Goal: Task Accomplishment & Management: Complete application form

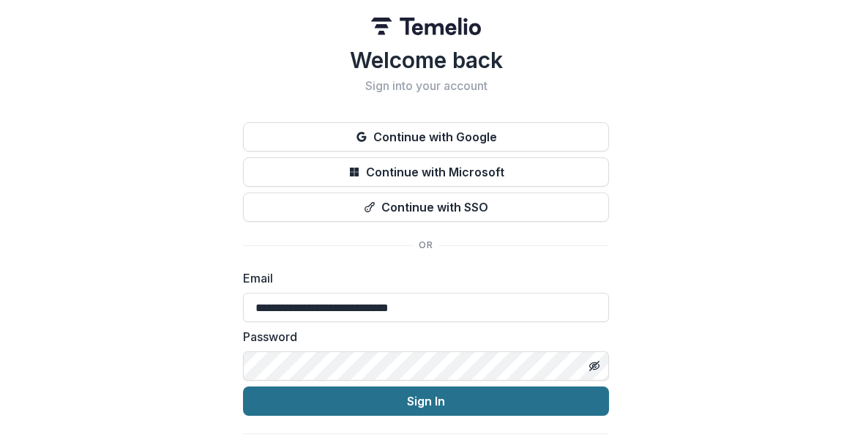
click at [344, 390] on button "Sign In" at bounding box center [426, 400] width 366 height 29
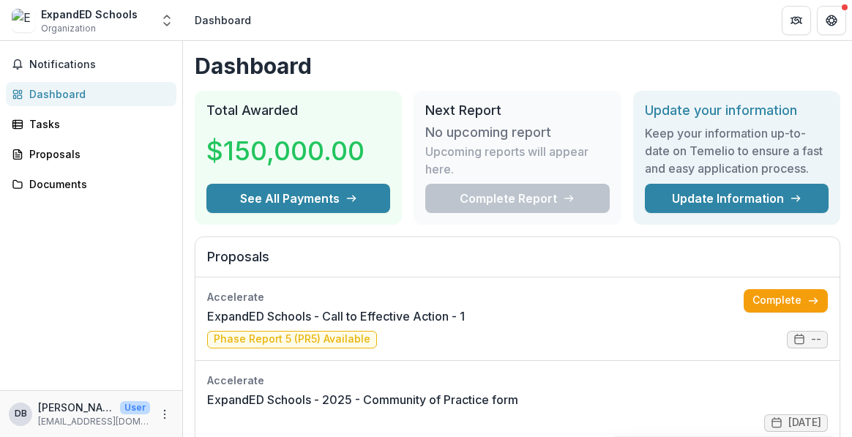
click at [102, 269] on div "Notifications Dashboard Tasks Proposals Documents" at bounding box center [91, 215] width 182 height 349
click at [790, 298] on link "Complete" at bounding box center [785, 300] width 84 height 23
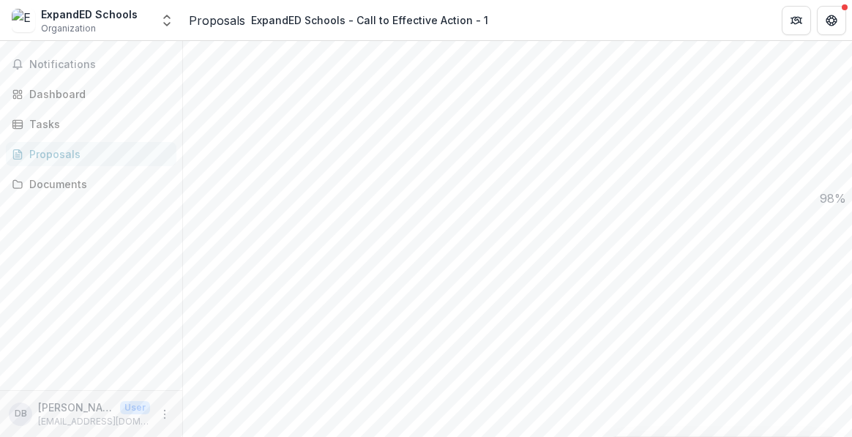
scroll to position [986, 0]
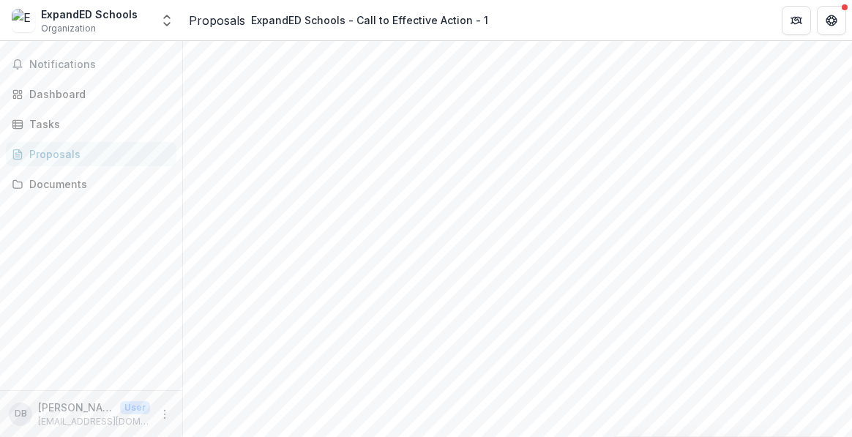
drag, startPoint x: 220, startPoint y: 311, endPoint x: 446, endPoint y: 308, distance: 225.4
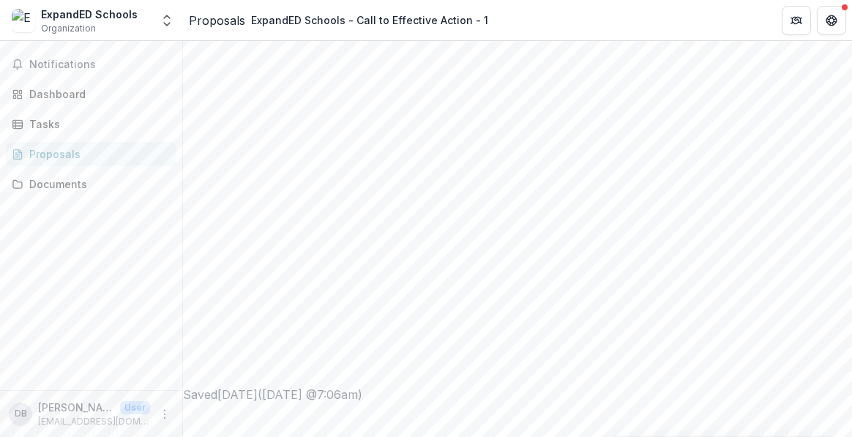
type input "**********"
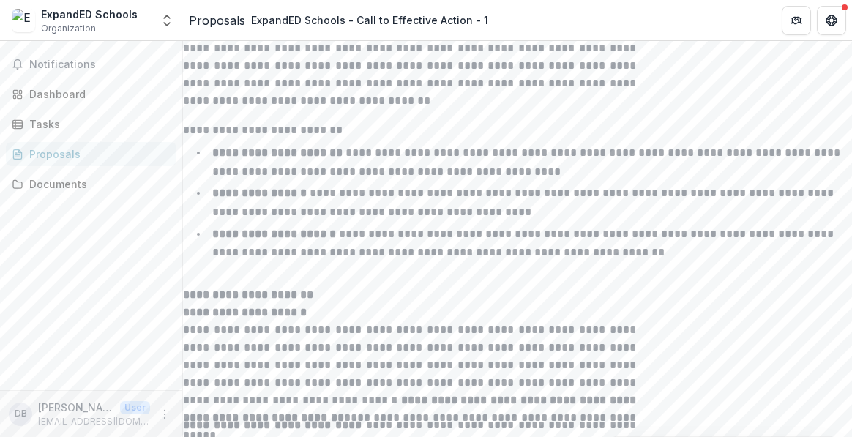
scroll to position [6714, 0]
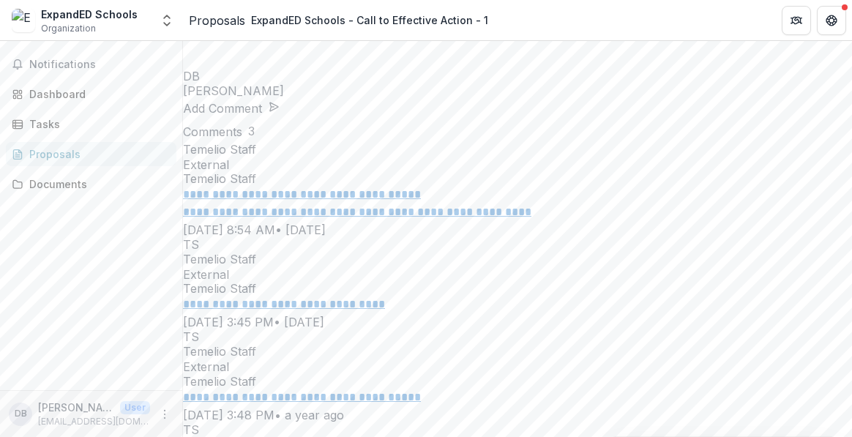
scroll to position [26679, 0]
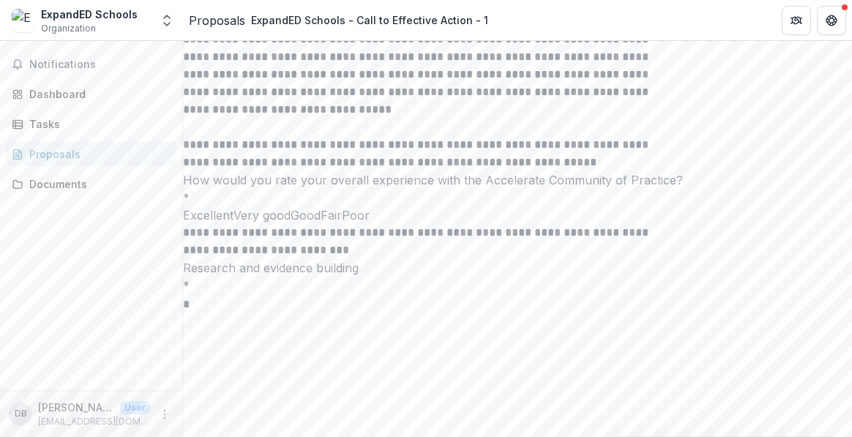
scroll to position [2631, 0]
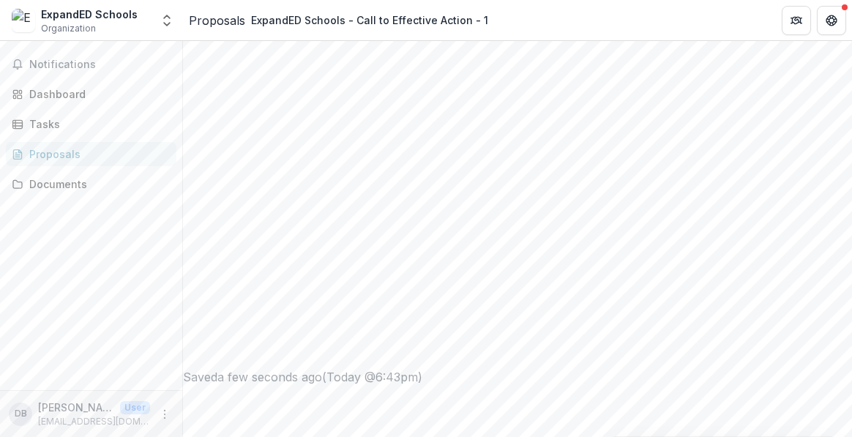
scroll to position [391, 0]
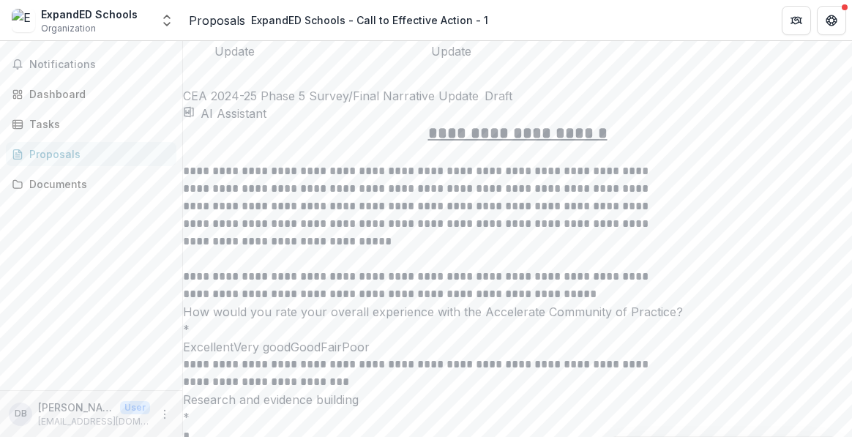
scroll to position [2631, 0]
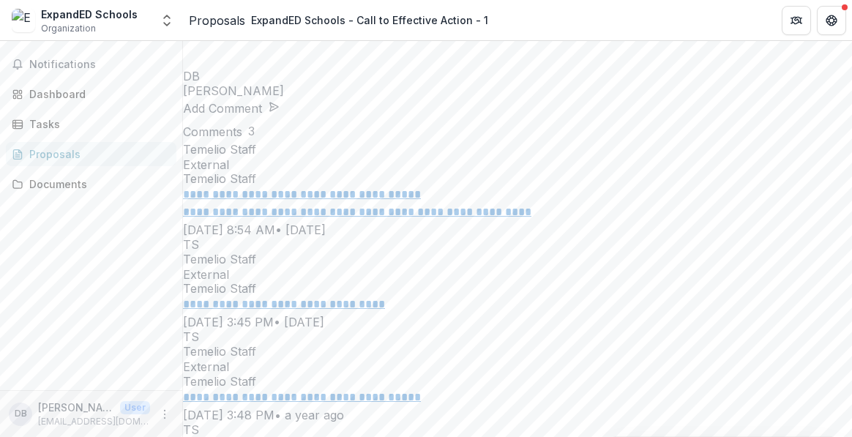
scroll to position [26679, 0]
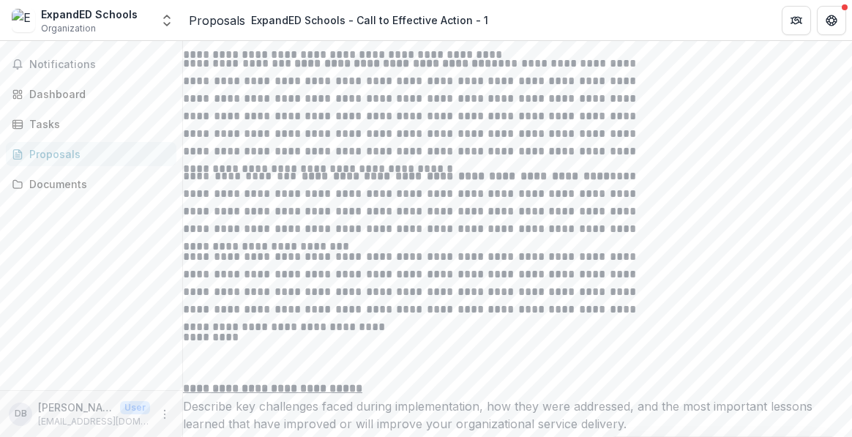
scroll to position [6714, 0]
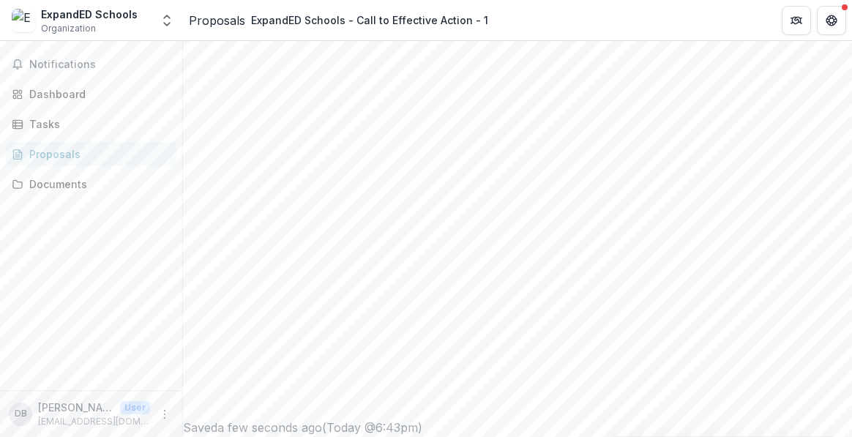
scroll to position [629, 0]
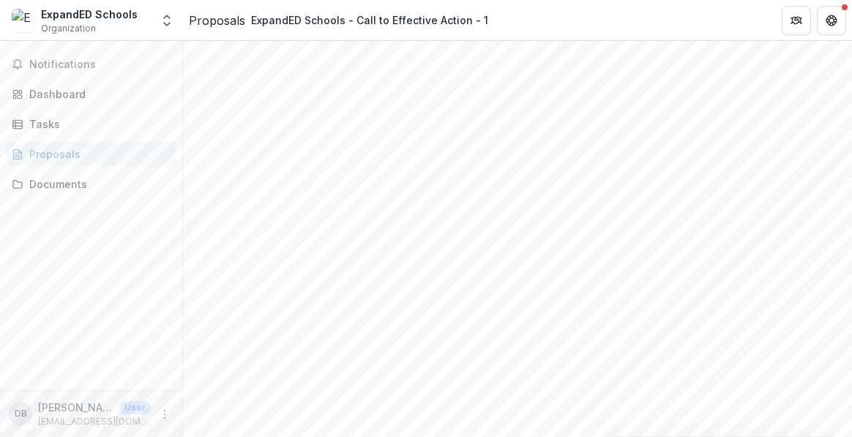
scroll to position [250, 0]
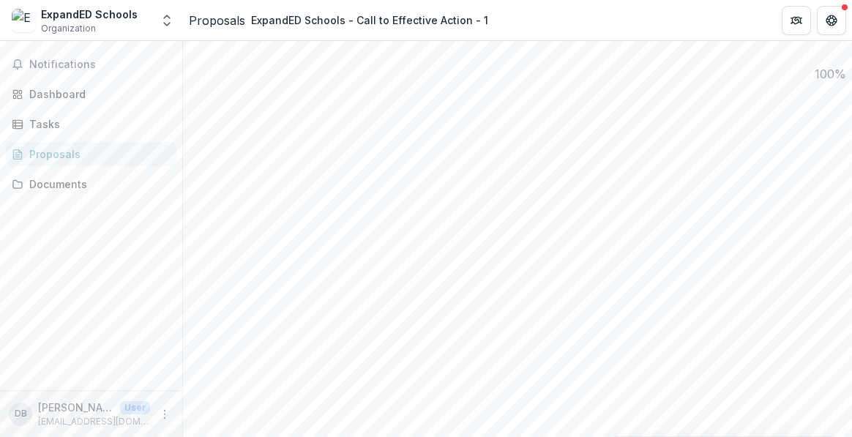
scroll to position [1494, 0]
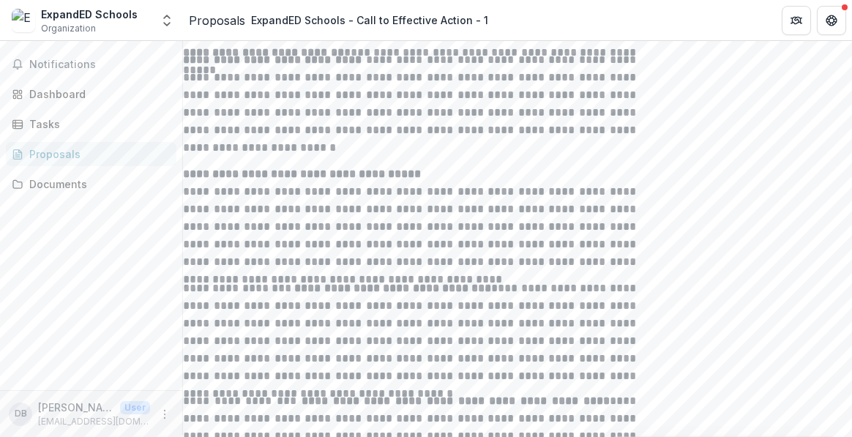
scroll to position [6714, 0]
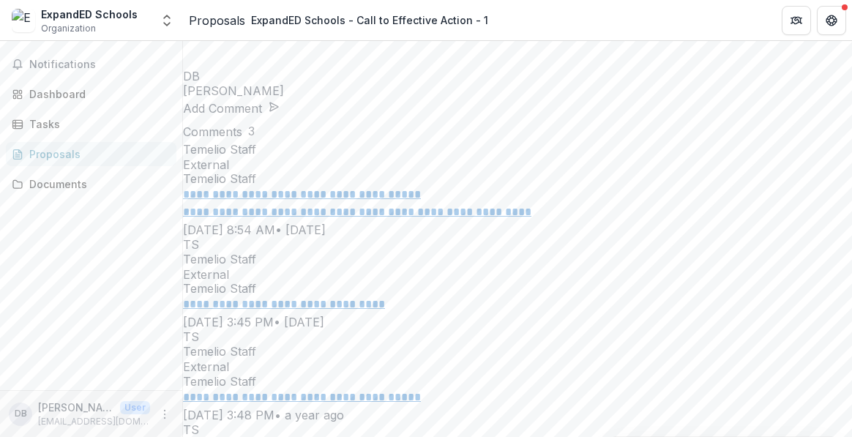
scroll to position [26679, 0]
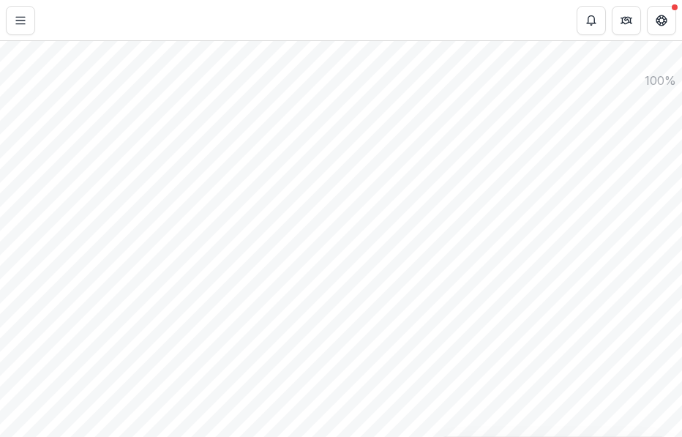
scroll to position [1032, 0]
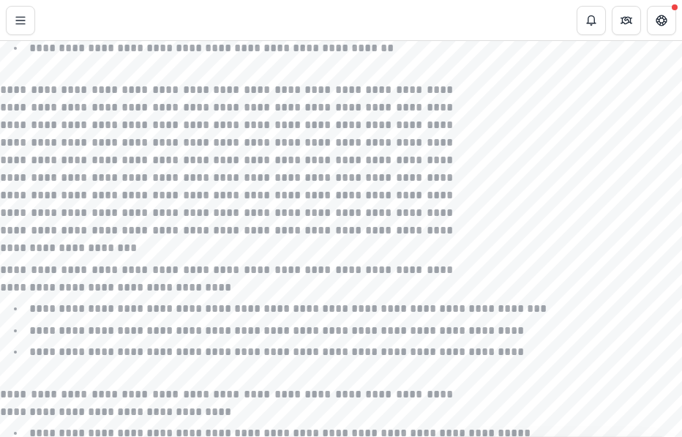
scroll to position [3242, 0]
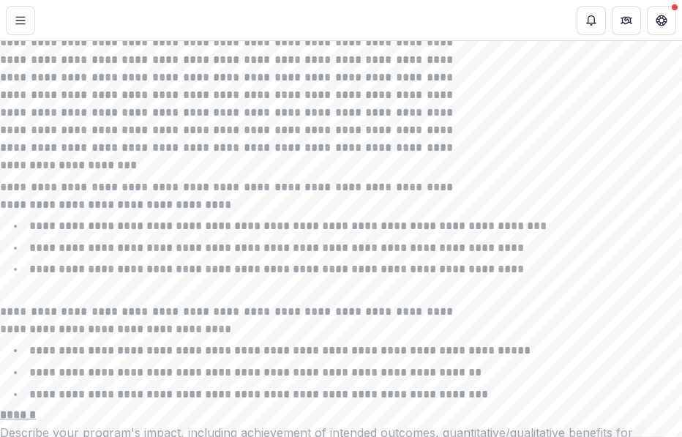
scroll to position [4536, 0]
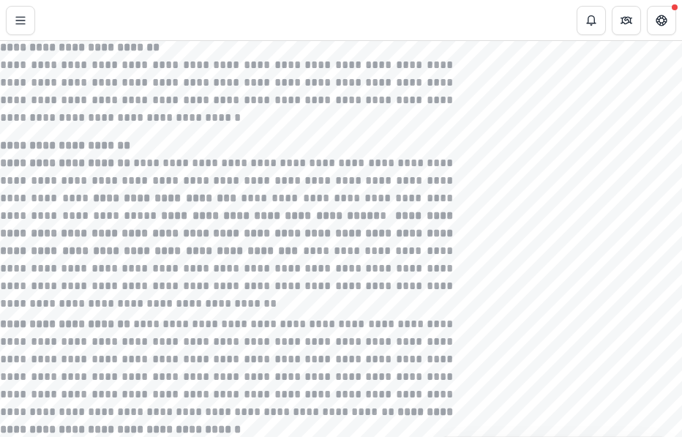
scroll to position [5298, 0]
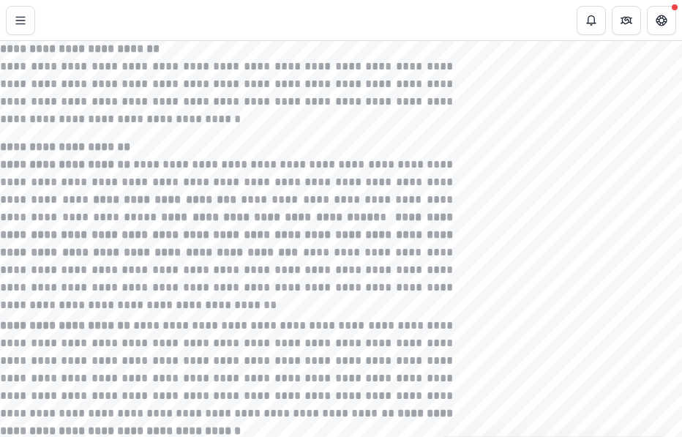
click at [45, 314] on div "**********" at bounding box center [341, 89] width 682 height 5927
click at [94, 261] on div "**********" at bounding box center [341, 89] width 682 height 5927
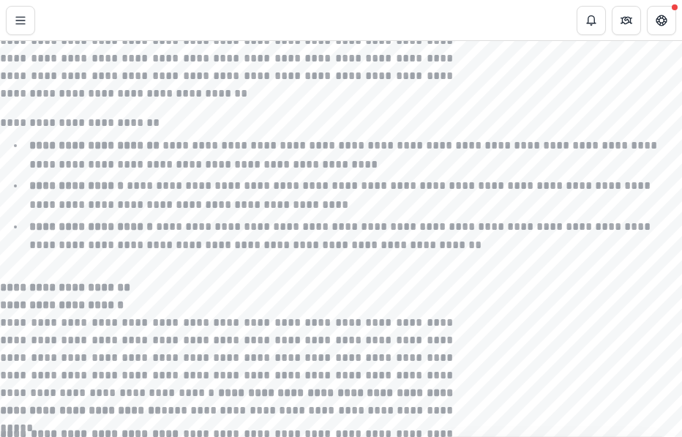
scroll to position [5937, 0]
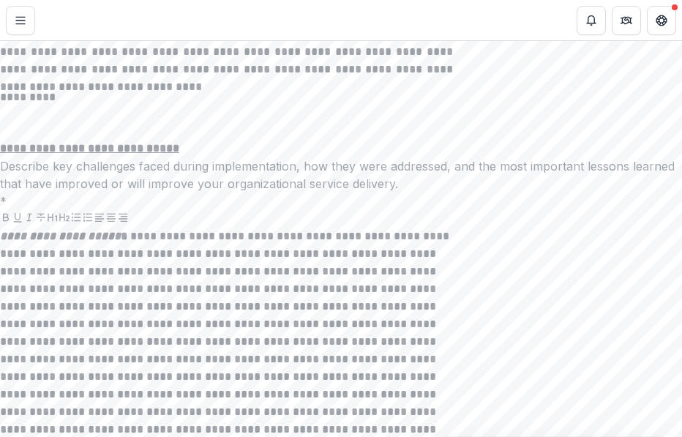
scroll to position [6775, 0]
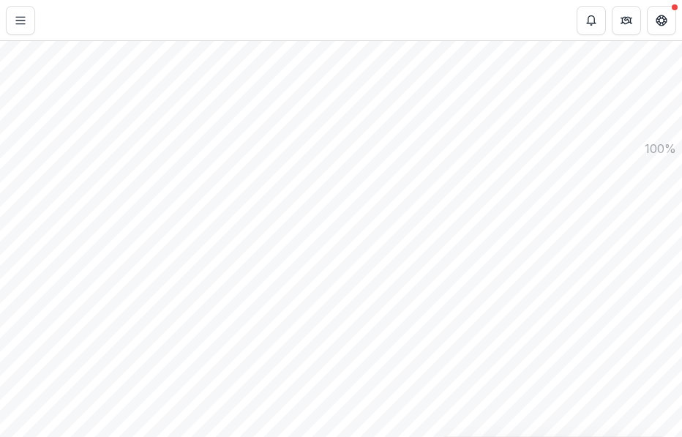
scroll to position [963, 0]
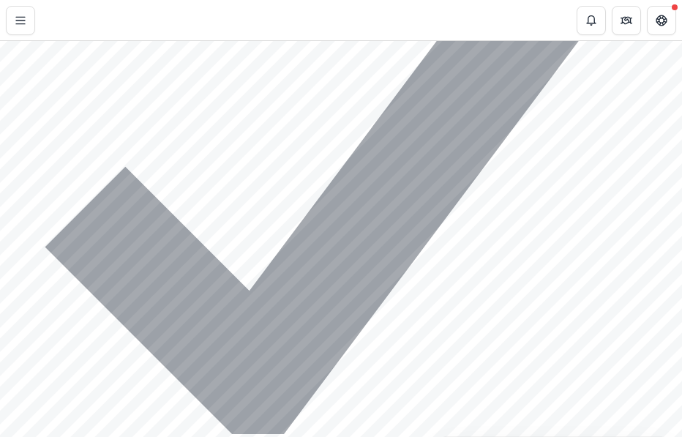
scroll to position [6133, 0]
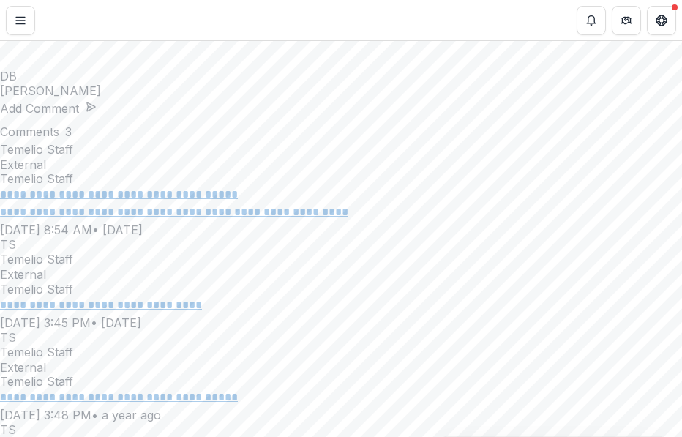
scroll to position [26726, 0]
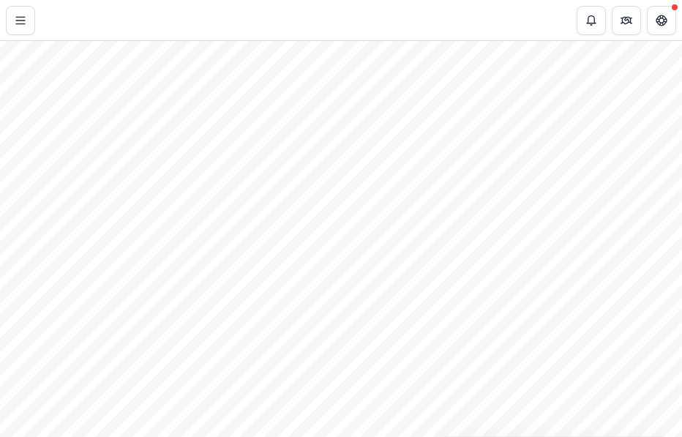
scroll to position [1222, 0]
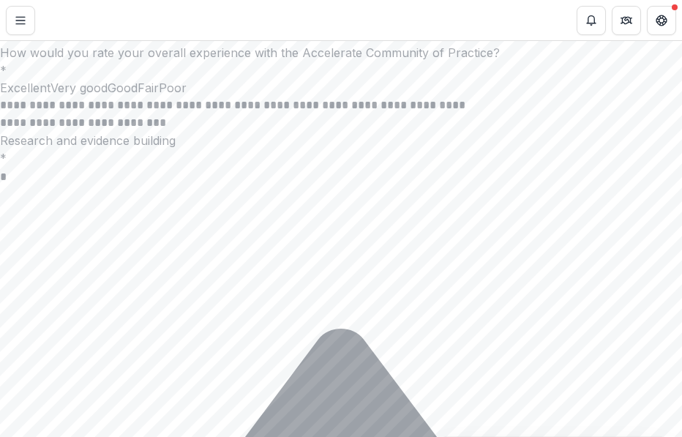
scroll to position [2560, 0]
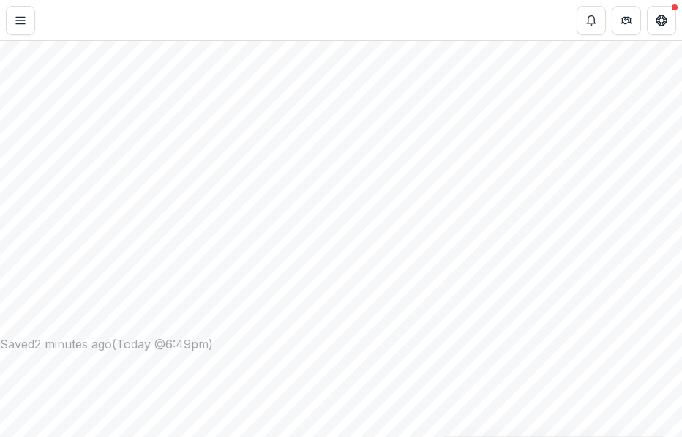
scroll to position [441, 0]
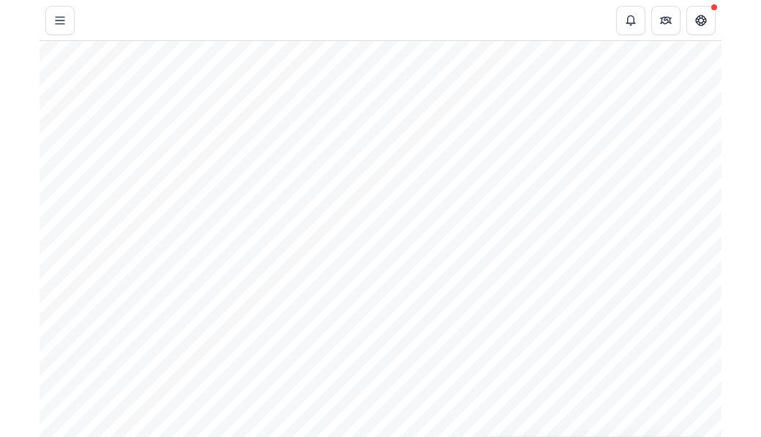
scroll to position [231, 0]
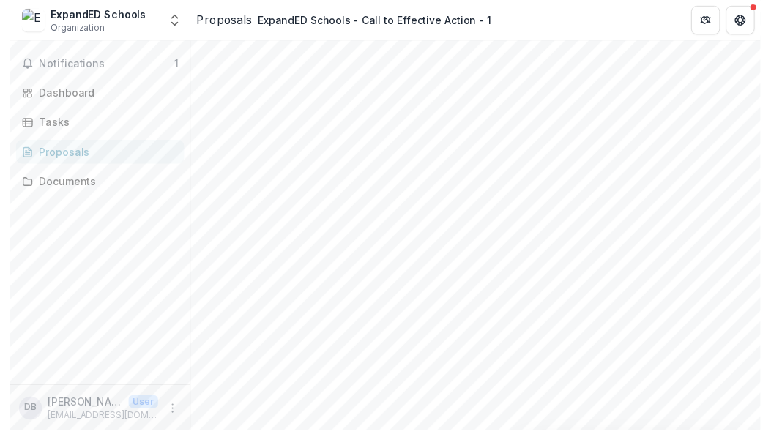
scroll to position [202, 0]
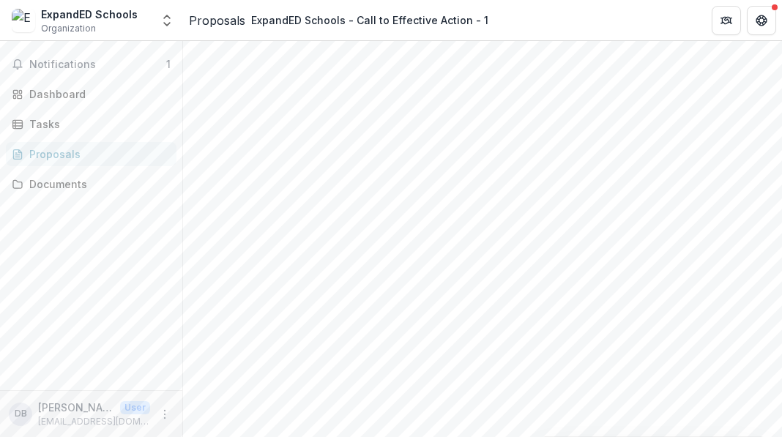
click at [133, 70] on span "Notifications" at bounding box center [97, 65] width 137 height 12
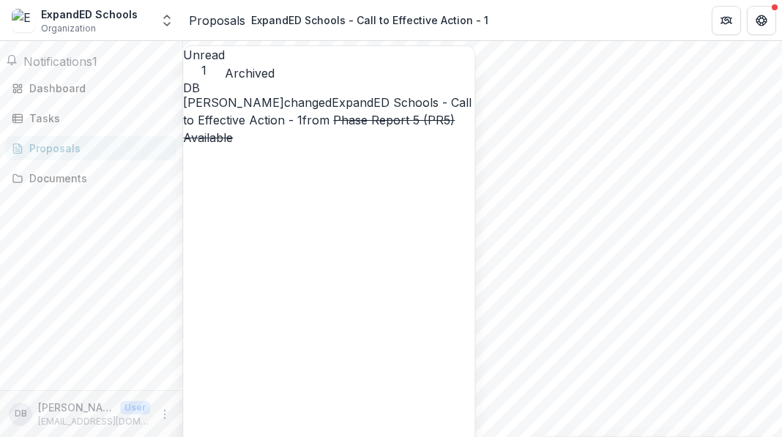
click at [262, 95] on link "ExpandED Schools - Call to Effective Action - 1" at bounding box center [327, 111] width 288 height 32
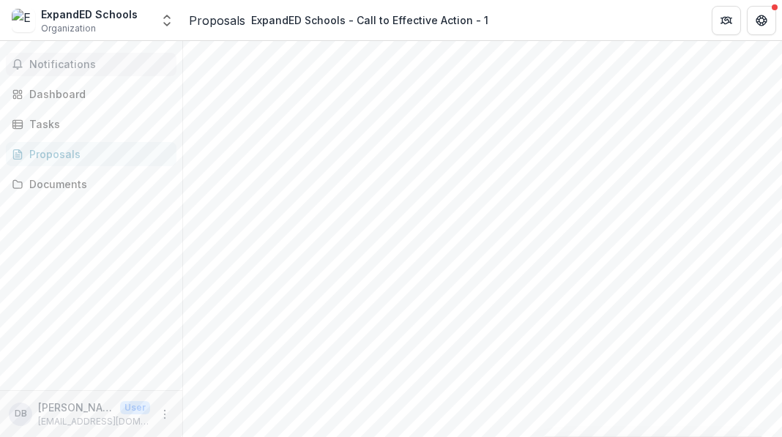
click at [102, 53] on button "Notifications" at bounding box center [91, 64] width 171 height 23
click at [48, 154] on div "Proposals" at bounding box center [96, 153] width 135 height 15
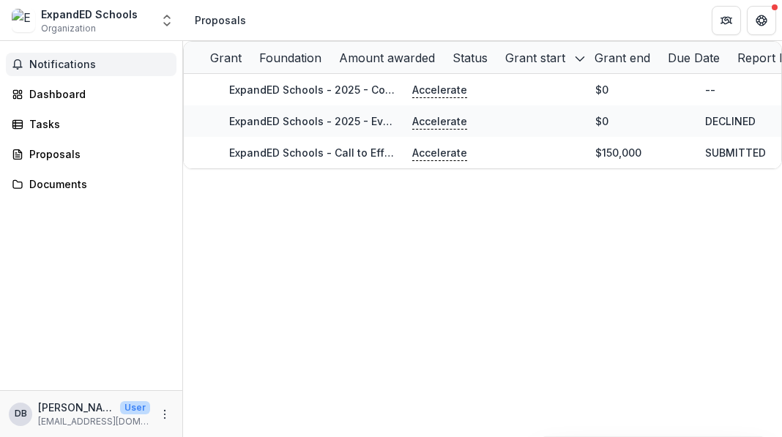
click at [63, 68] on span "Notifications" at bounding box center [99, 65] width 141 height 12
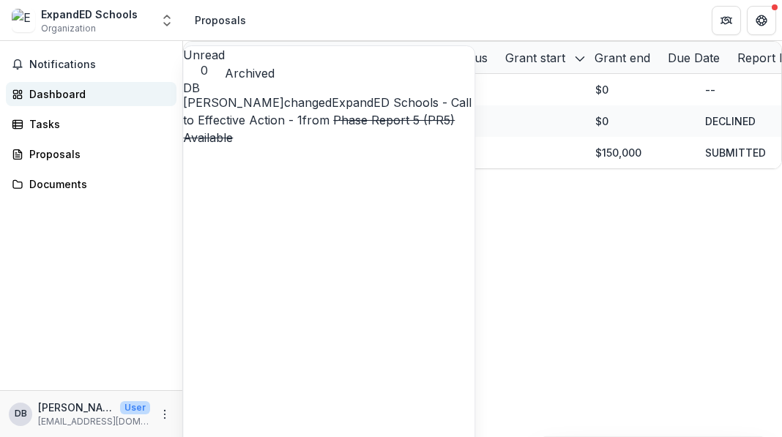
click at [49, 99] on div "Dashboard" at bounding box center [96, 93] width 135 height 15
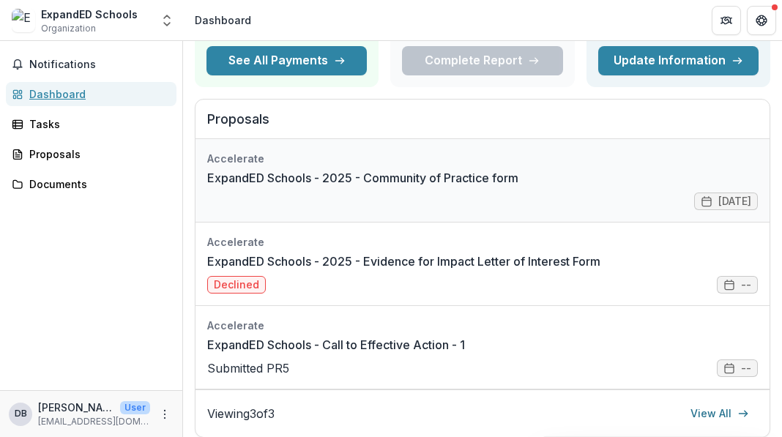
scroll to position [152, 0]
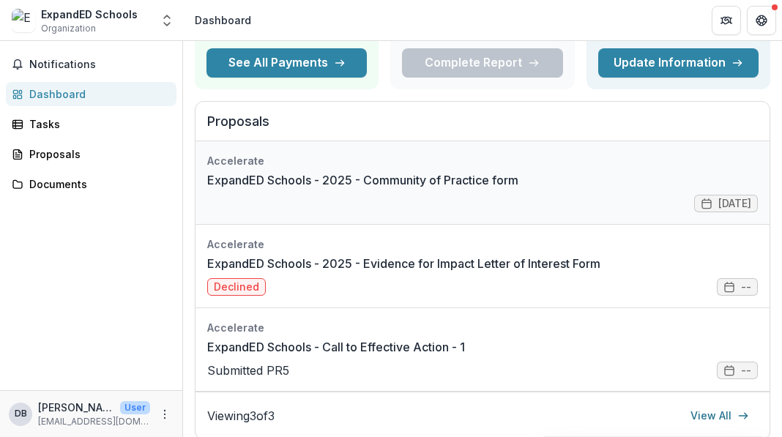
click at [479, 189] on link "ExpandED Schools - 2025 - Community of Practice form" at bounding box center [362, 180] width 311 height 18
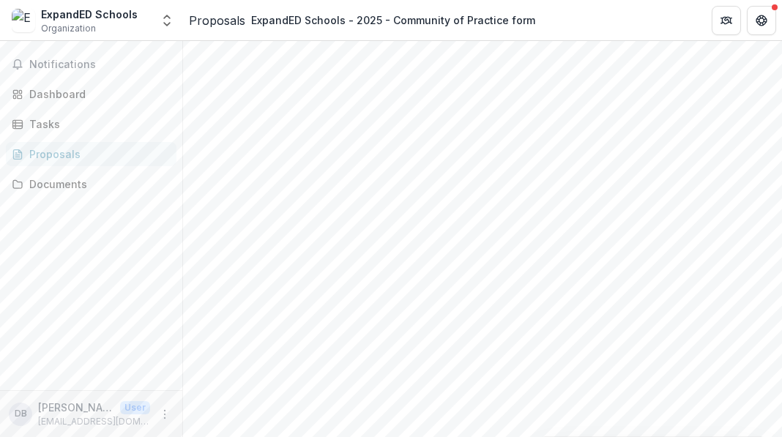
scroll to position [20, 0]
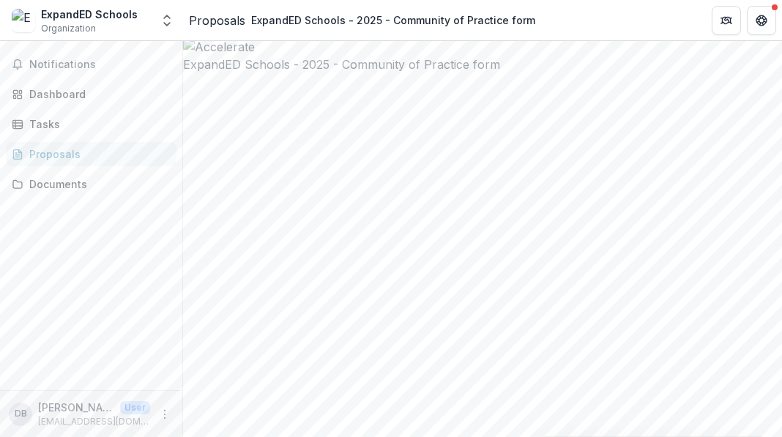
click at [61, 160] on div "Proposals" at bounding box center [96, 153] width 135 height 15
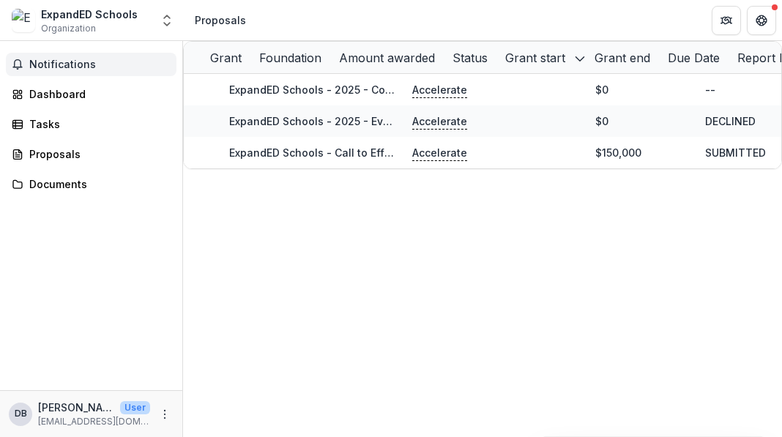
click at [56, 66] on span "Notifications" at bounding box center [99, 65] width 141 height 12
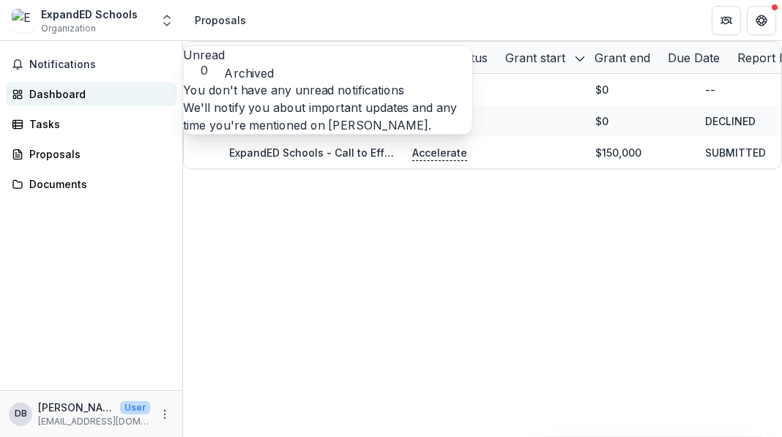
click at [56, 91] on div "Dashboard" at bounding box center [96, 93] width 135 height 15
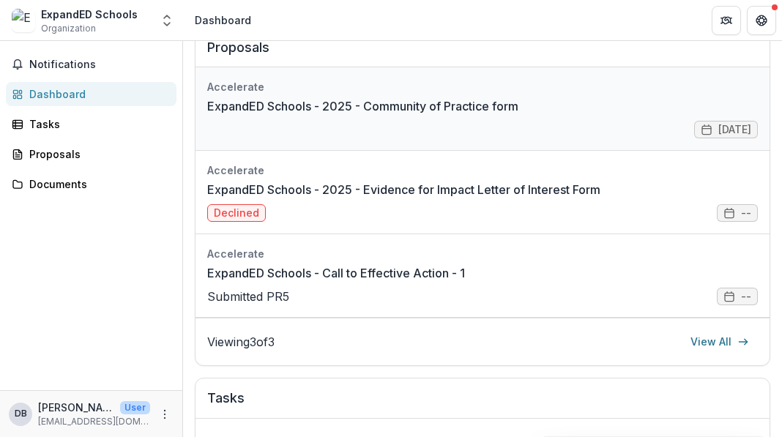
scroll to position [224, 0]
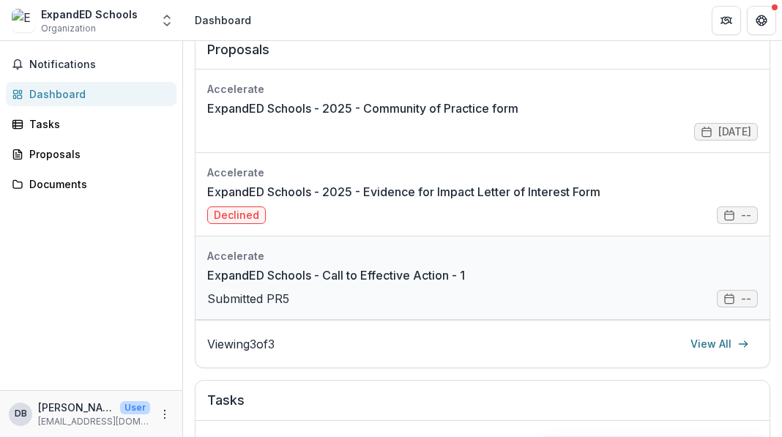
click at [394, 284] on link "ExpandED Schools - Call to Effective Action - 1" at bounding box center [336, 275] width 258 height 18
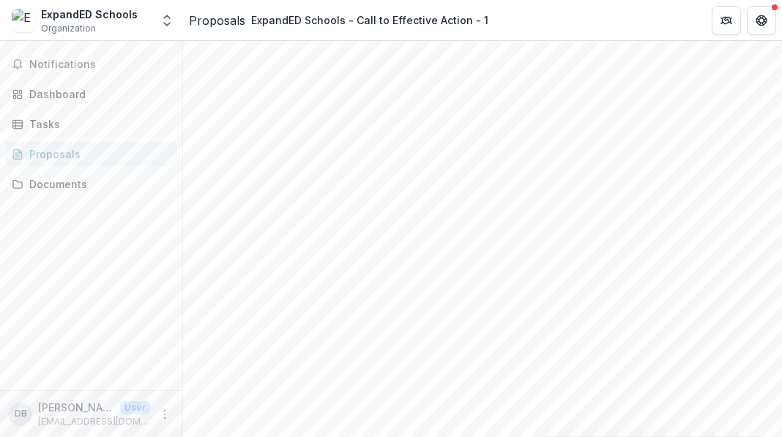
scroll to position [0, 833]
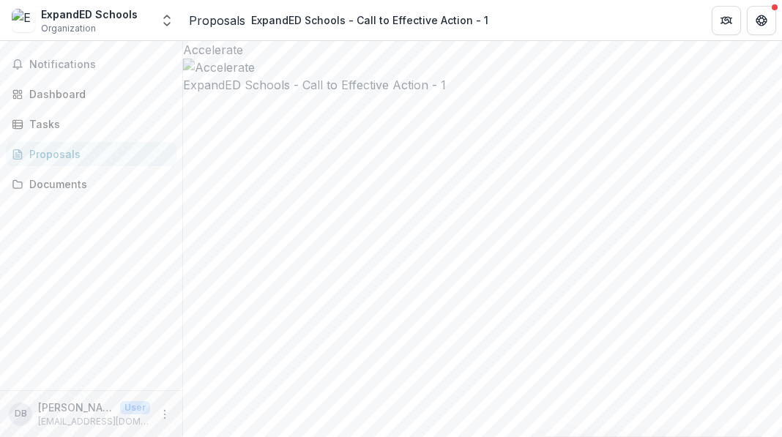
click at [669, 76] on div at bounding box center [482, 68] width 599 height 18
